Goal: Task Accomplishment & Management: Complete application form

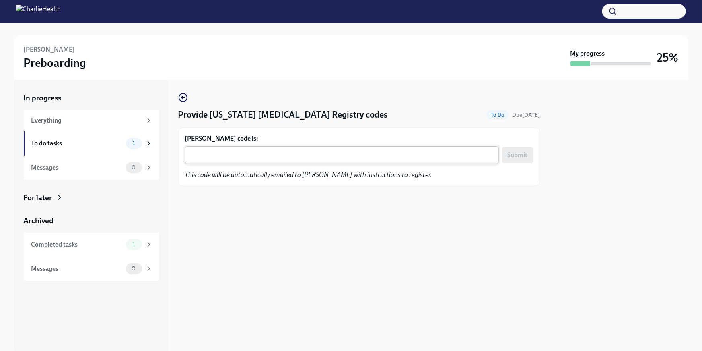
click at [205, 156] on textarea "[PERSON_NAME] code is:" at bounding box center [342, 155] width 304 height 10
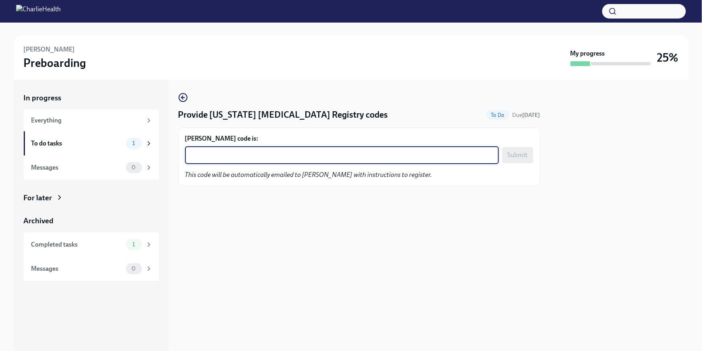
paste textarea "9D4TEPPHU91W"
type textarea "9D4TEPPHU91W"
click at [530, 156] on button "Submit" at bounding box center [517, 155] width 31 height 16
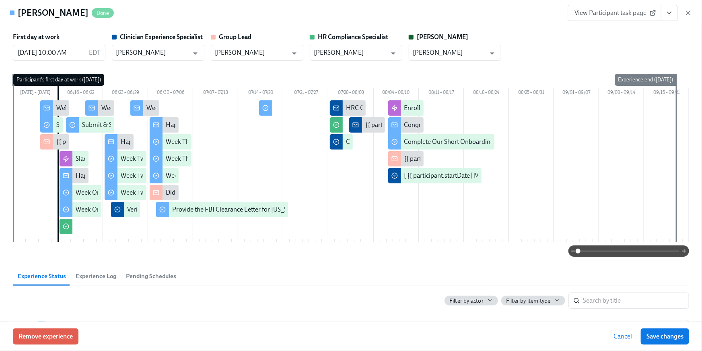
scroll to position [1554, 0]
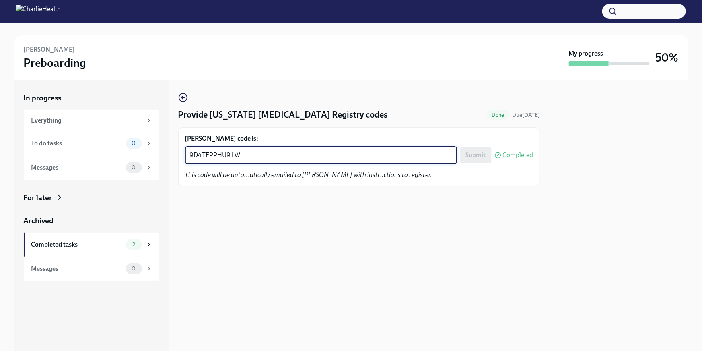
drag, startPoint x: 247, startPoint y: 157, endPoint x: 182, endPoint y: 158, distance: 64.8
click at [182, 158] on div "[PERSON_NAME] code is: 9D4TEPPHU91W x ​ Submit Completed This code will be auto…" at bounding box center [359, 156] width 362 height 59
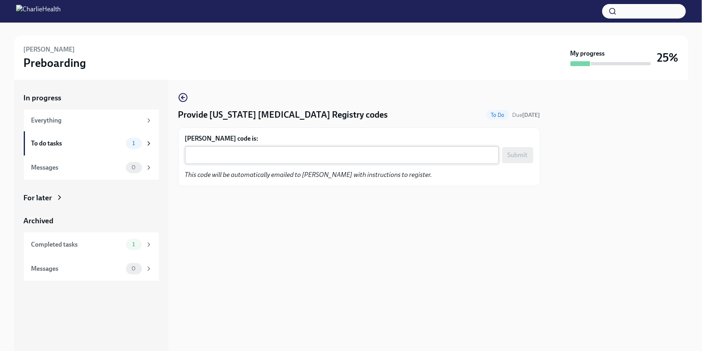
click at [274, 149] on div "x ​" at bounding box center [342, 155] width 314 height 18
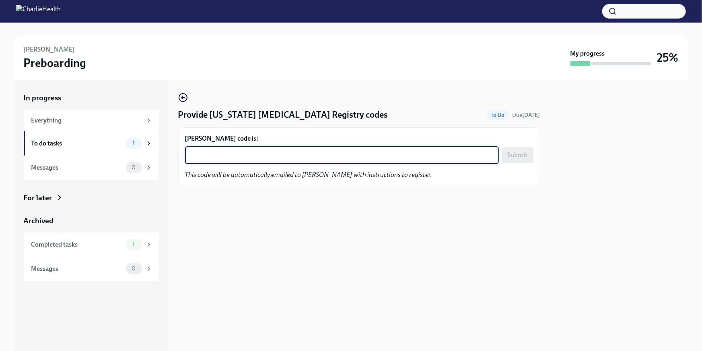
paste textarea "LWP45MLMZIRR"
type textarea "LWP45MLMZIRR"
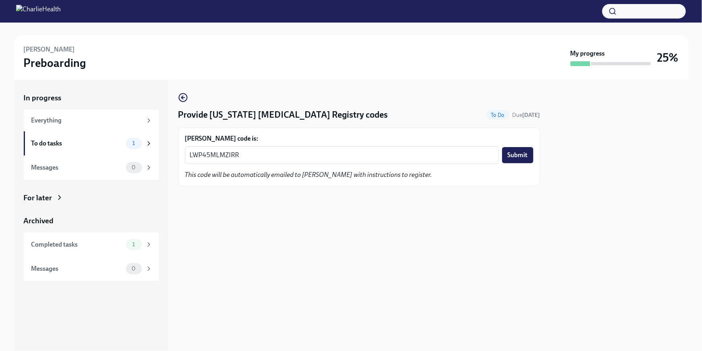
click at [529, 143] on form "Shana Brumfield Lewis's code is: LWP45MLMZIRR x ​ Submit" at bounding box center [359, 149] width 349 height 30
click at [525, 149] on button "Submit" at bounding box center [517, 155] width 31 height 16
